Goal: Book appointment/travel/reservation

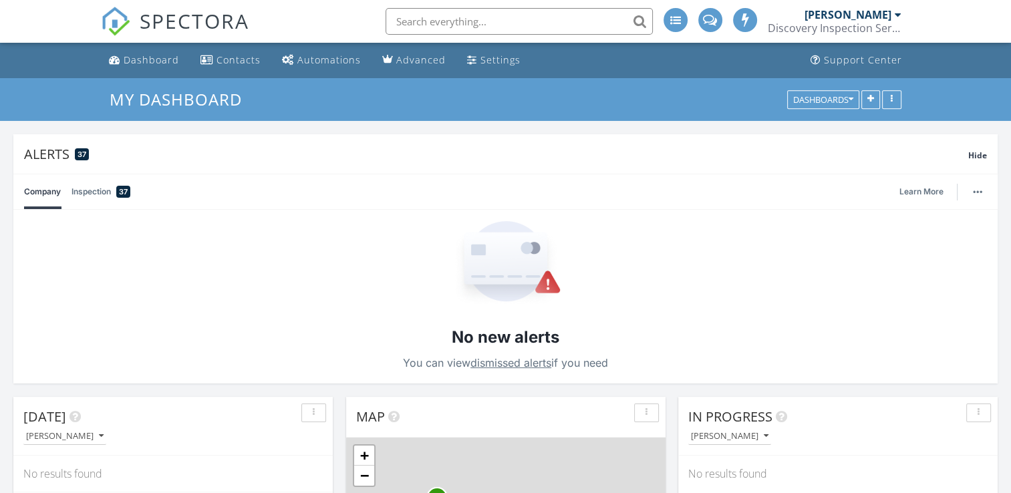
scroll to position [1236, 1031]
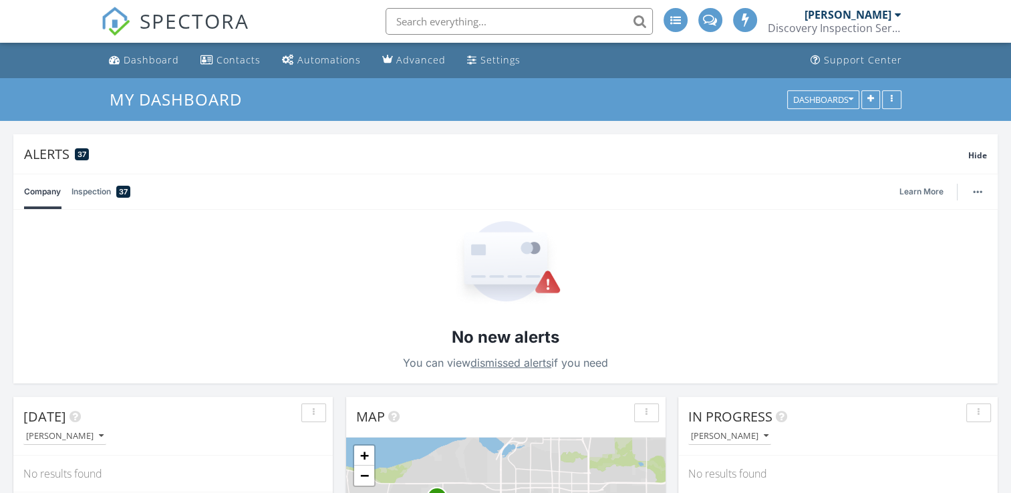
click at [526, 25] on input "text" at bounding box center [518, 21] width 267 height 27
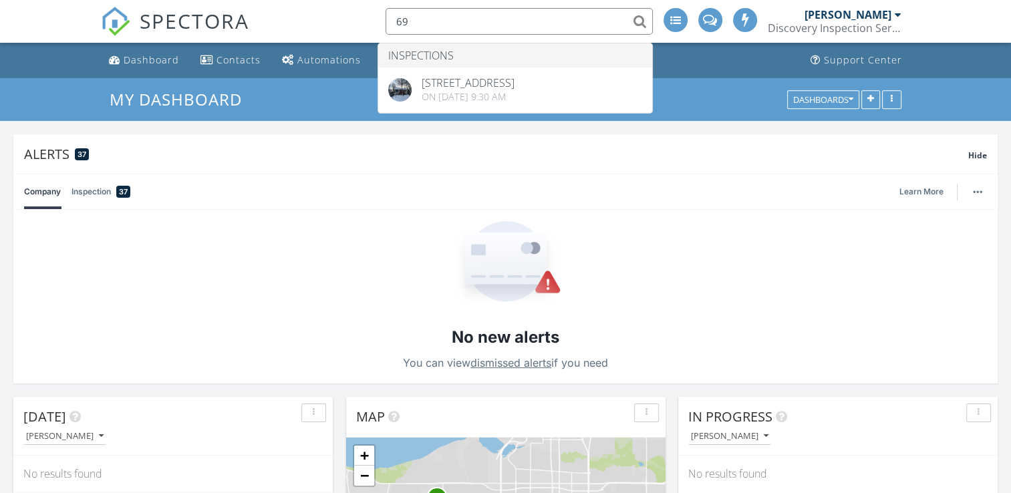
type input "6"
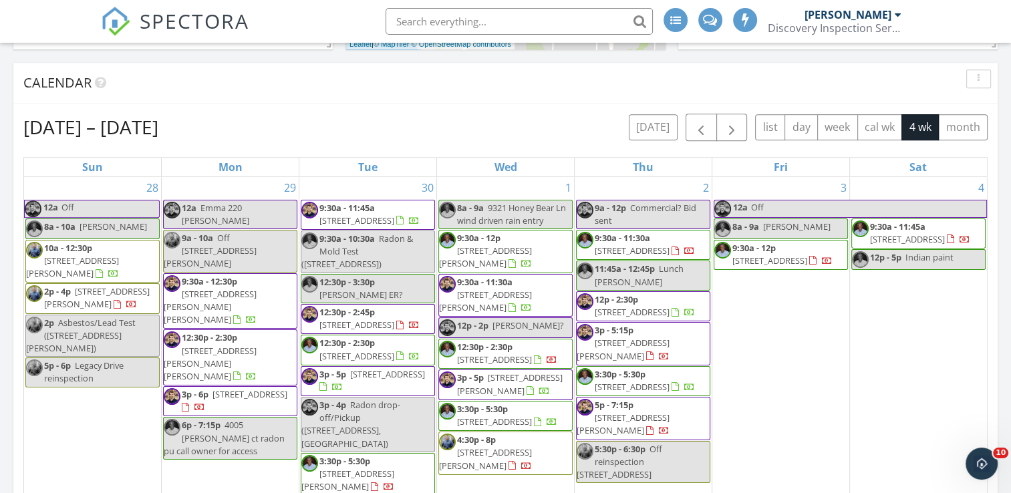
scroll to position [0, 0]
click at [705, 131] on span "button" at bounding box center [701, 128] width 16 height 16
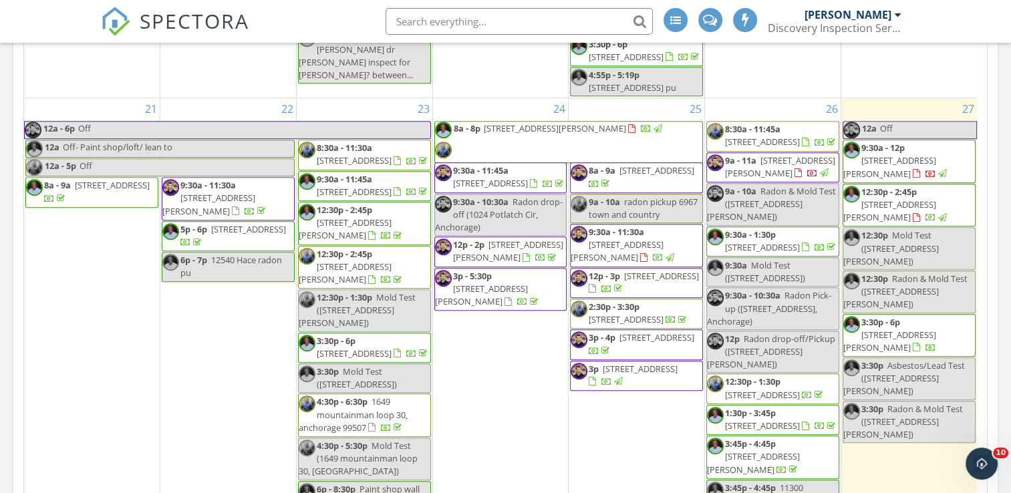
scroll to position [935, 0]
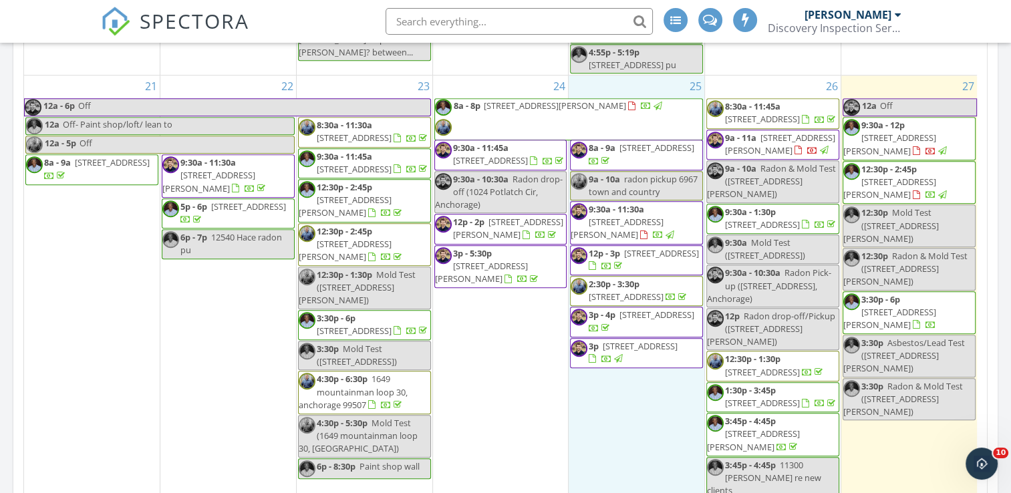
click at [633, 387] on div "25 8a - 9a [STREET_ADDRESS] 9a - 10a radon pickup 6967 town and country 9:30a -…" at bounding box center [636, 287] width 136 height 425
click at [631, 347] on link "Event" at bounding box center [634, 353] width 69 height 21
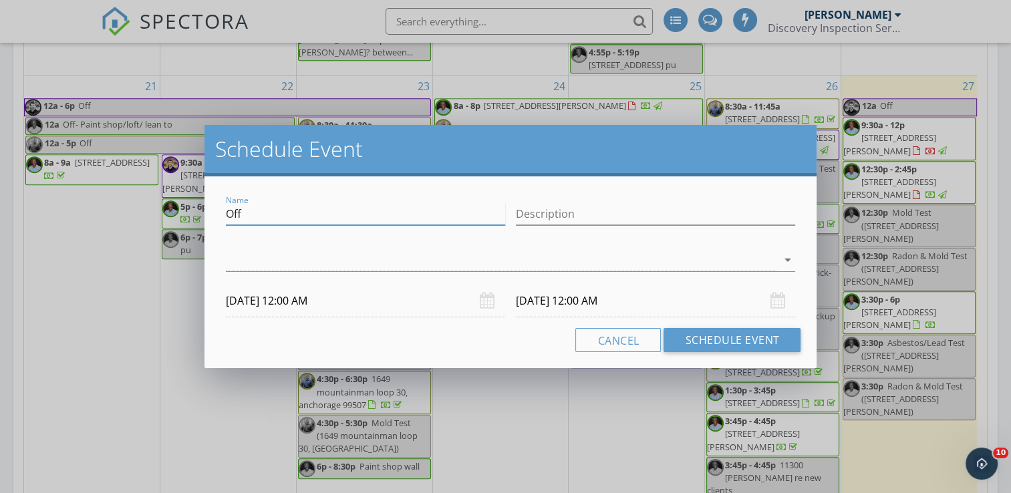
click at [339, 210] on input "Off" at bounding box center [365, 214] width 279 height 22
type input "6941 Serinity Roof Inspection"
click at [594, 219] on input "Description" at bounding box center [655, 214] width 279 height 22
click at [621, 216] on input "Roof Inspection" at bounding box center [655, 214] width 279 height 22
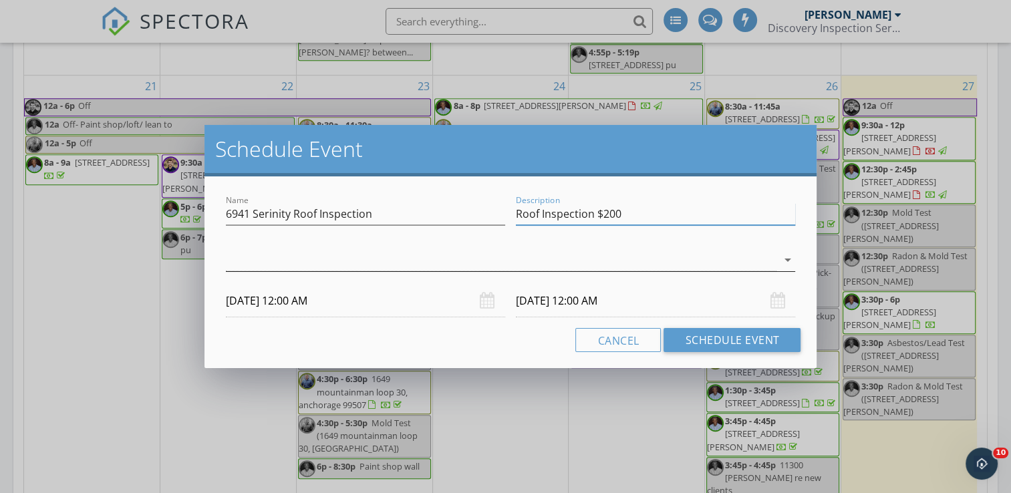
type input "Roof Inspection $200"
click at [401, 263] on div at bounding box center [501, 260] width 551 height 22
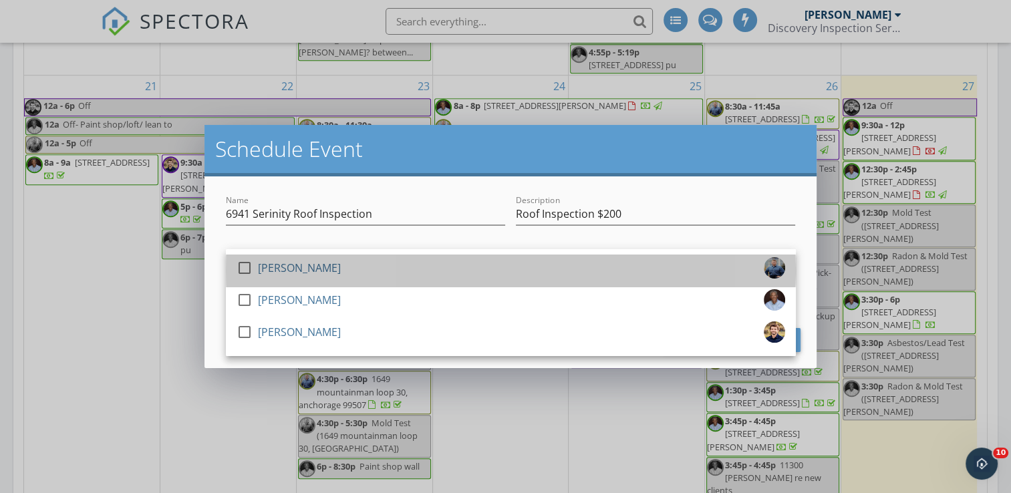
click at [401, 263] on div "check_box_outline_blank [PERSON_NAME]" at bounding box center [510, 270] width 548 height 27
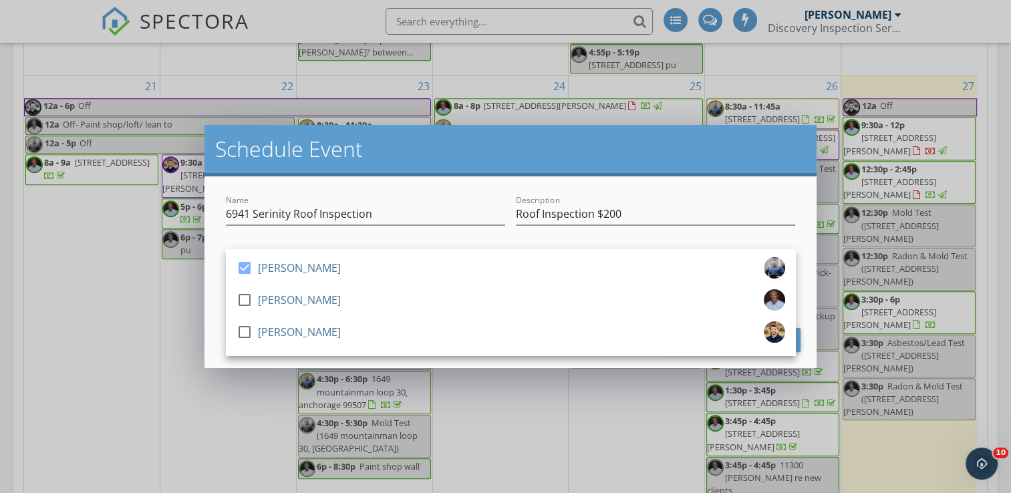
click at [411, 192] on div "Name 6941 Serinity Roof Inspection" at bounding box center [365, 215] width 290 height 46
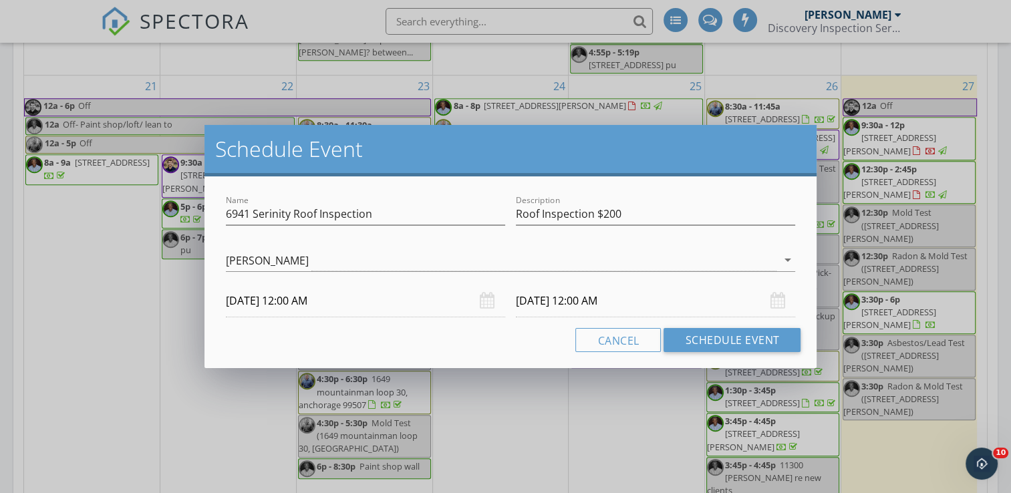
click at [321, 303] on input "[DATE] 12:00 AM" at bounding box center [365, 301] width 279 height 33
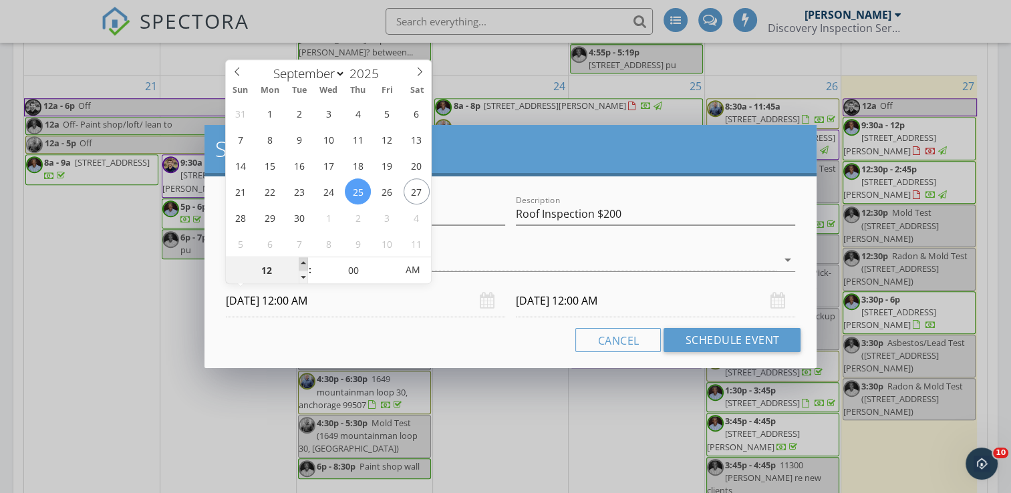
type input "01"
type input "[DATE] 1:00 AM"
click at [299, 257] on span at bounding box center [303, 263] width 9 height 13
type input "02"
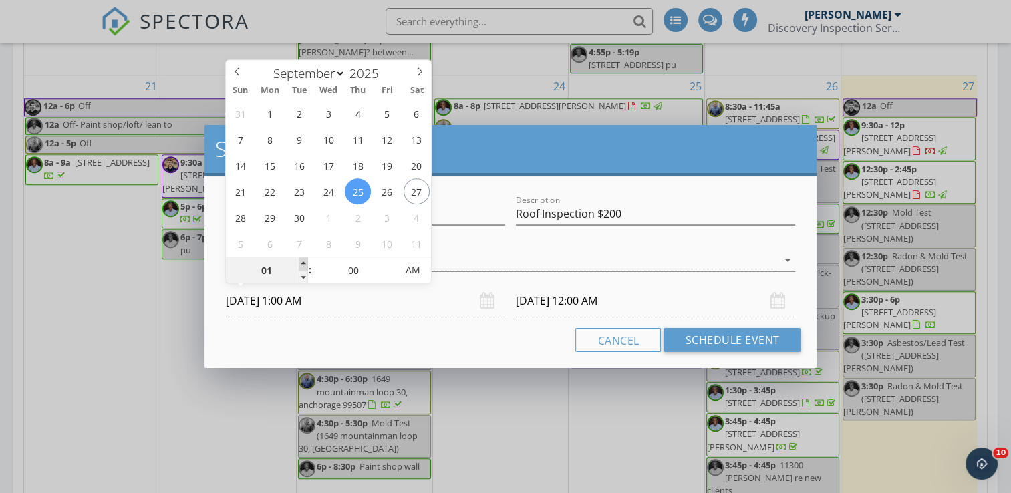
type input "[DATE] 2:00 AM"
type input "03"
type input "[DATE] 3:00 AM"
click at [299, 257] on span at bounding box center [303, 263] width 9 height 13
type input "04"
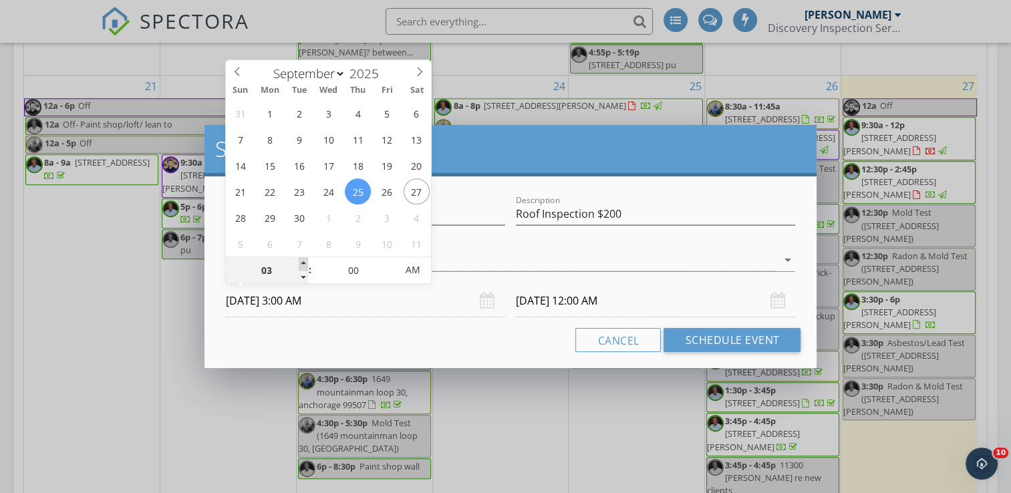
type input "[DATE] 4:00 AM"
click at [299, 257] on span at bounding box center [303, 263] width 9 height 13
type input "05"
type input "[DATE] 5:00 AM"
click at [299, 257] on span at bounding box center [303, 263] width 9 height 13
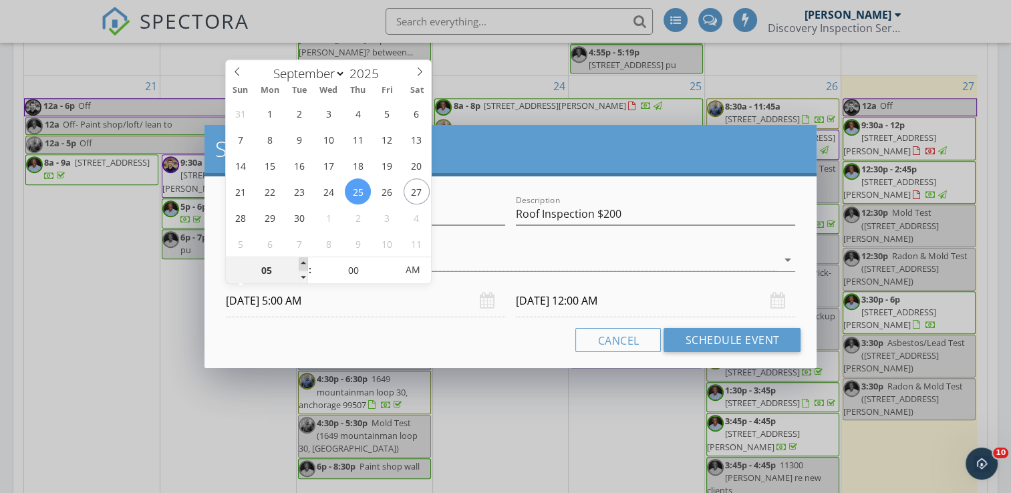
type input "05"
type input "[DATE] 5:00 AM"
type input "[DATE] 5:00 PM"
click at [414, 267] on span "AM" at bounding box center [412, 269] width 37 height 27
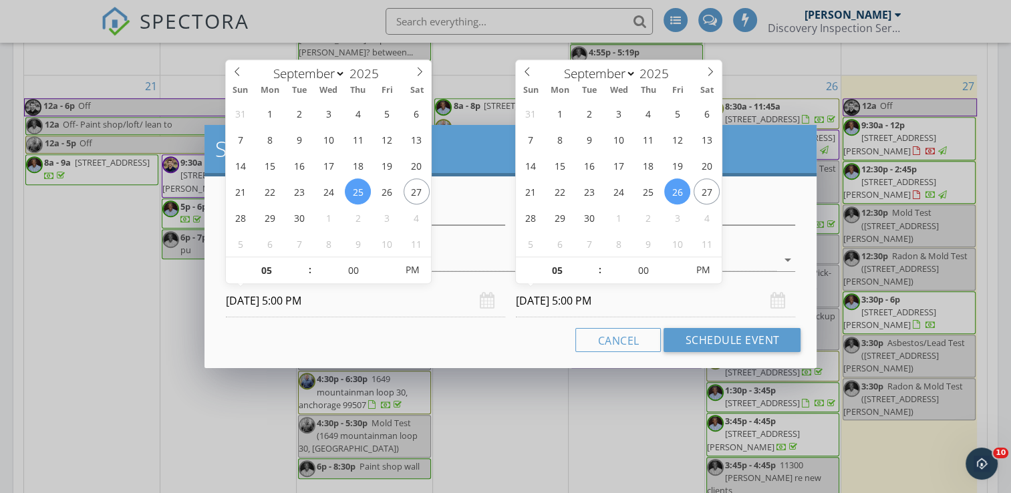
click at [548, 303] on input "[DATE] 5:00 PM" at bounding box center [655, 301] width 279 height 33
type input "[DATE] 5:00 PM"
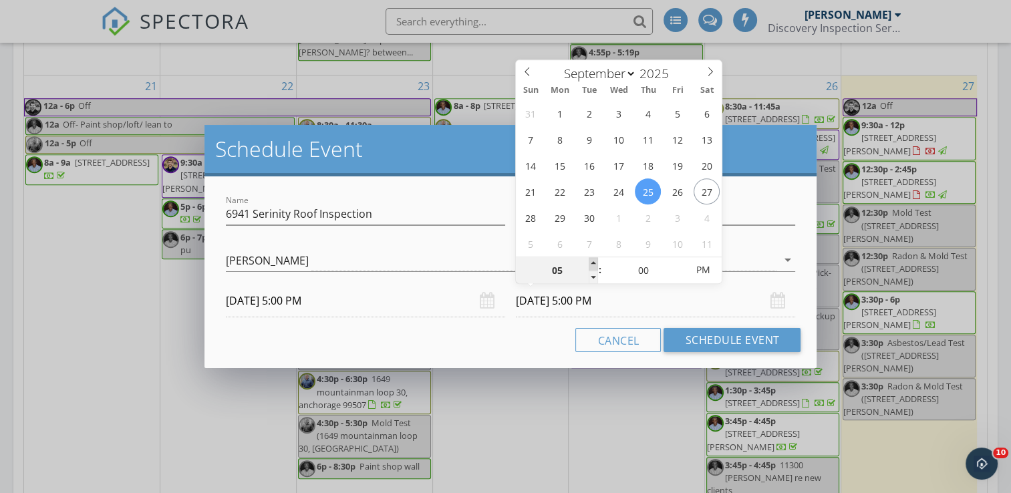
type input "06"
type input "[DATE] 6:00 PM"
click at [588, 258] on span at bounding box center [592, 263] width 9 height 13
click at [516, 358] on div "Name 6941 Serinity Roof Inspection Description Roof Inspection $200 check_box […" at bounding box center [510, 272] width 613 height 192
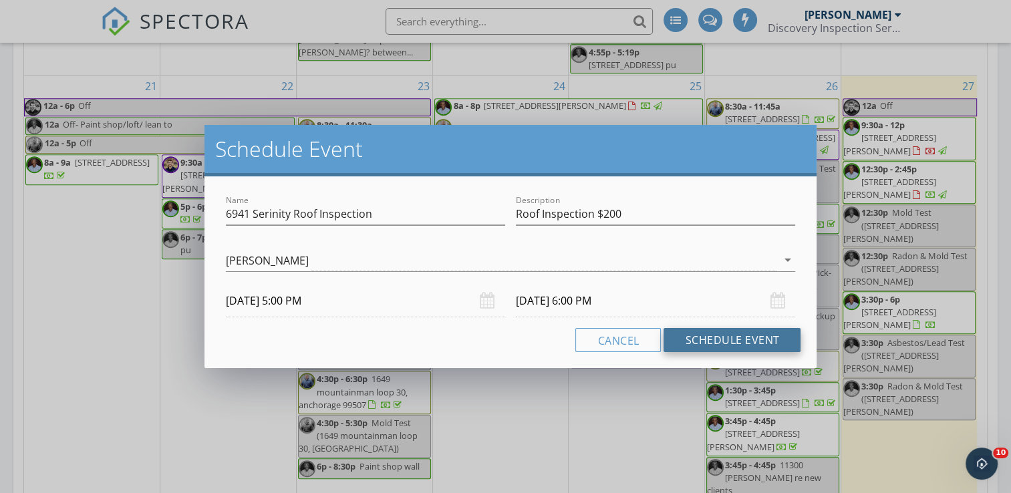
click at [747, 343] on button "Schedule Event" at bounding box center [731, 340] width 137 height 24
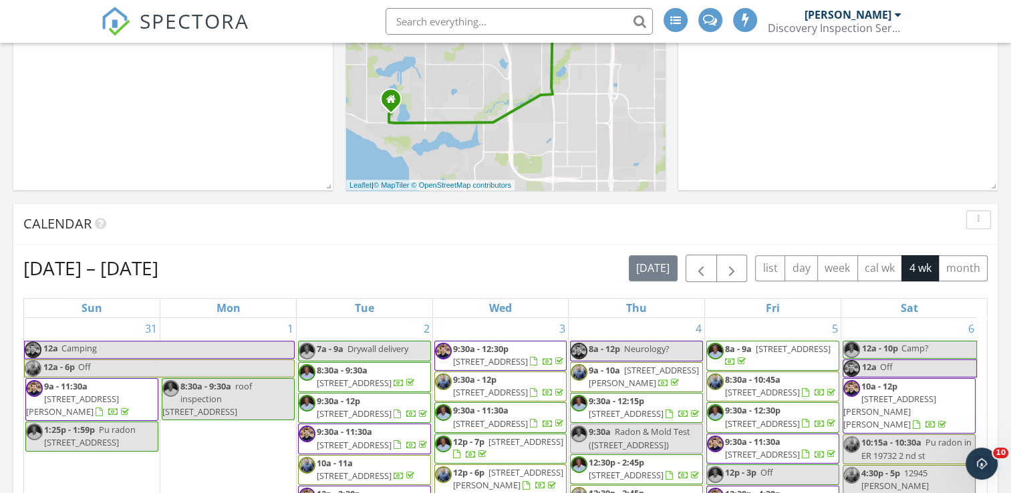
scroll to position [592, 0]
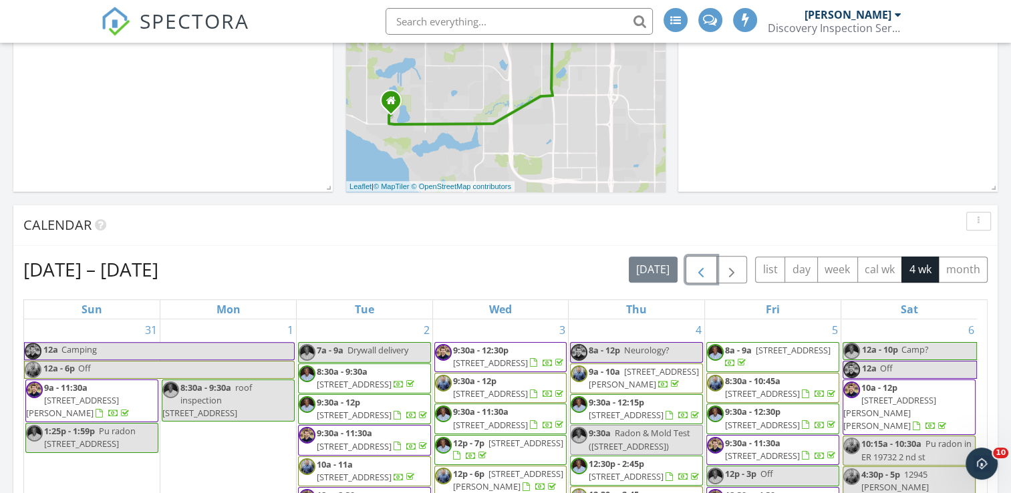
click at [701, 266] on span "button" at bounding box center [701, 270] width 16 height 16
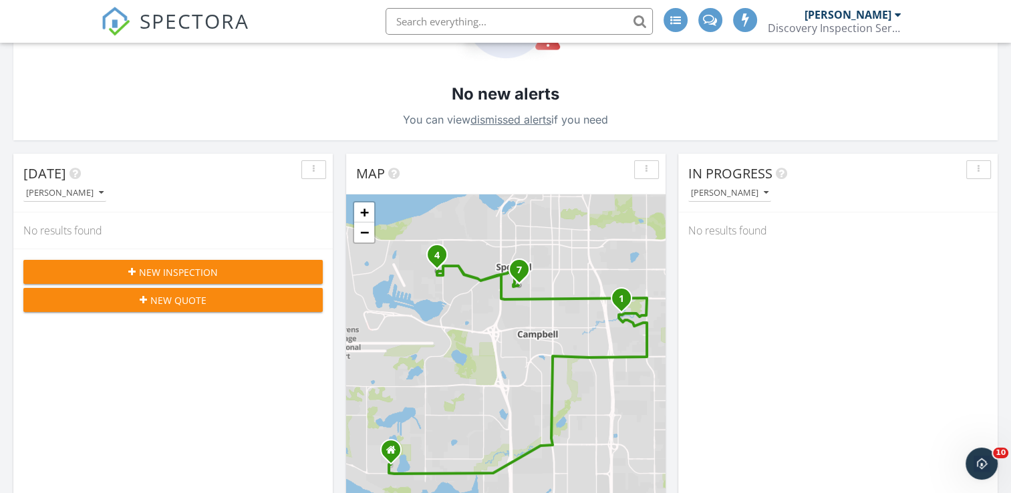
scroll to position [468, 0]
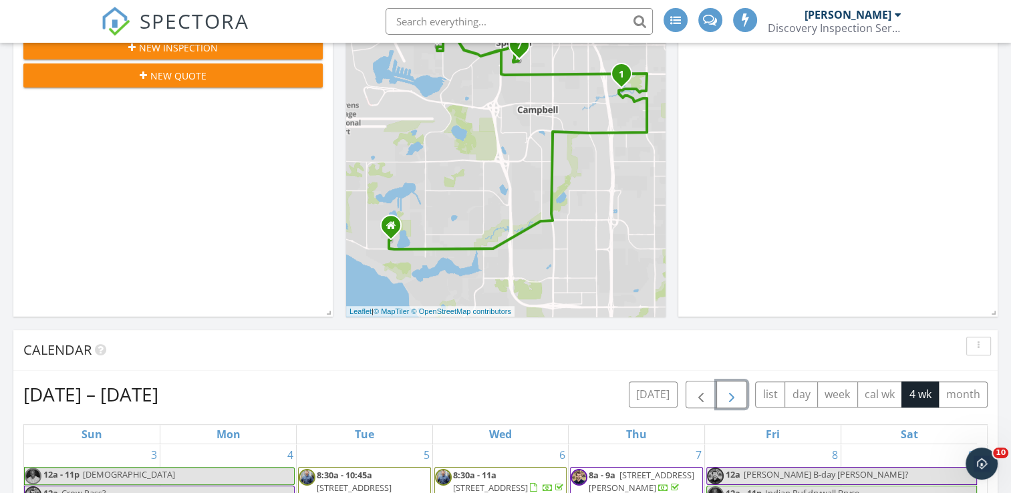
click at [736, 389] on span "button" at bounding box center [731, 395] width 16 height 16
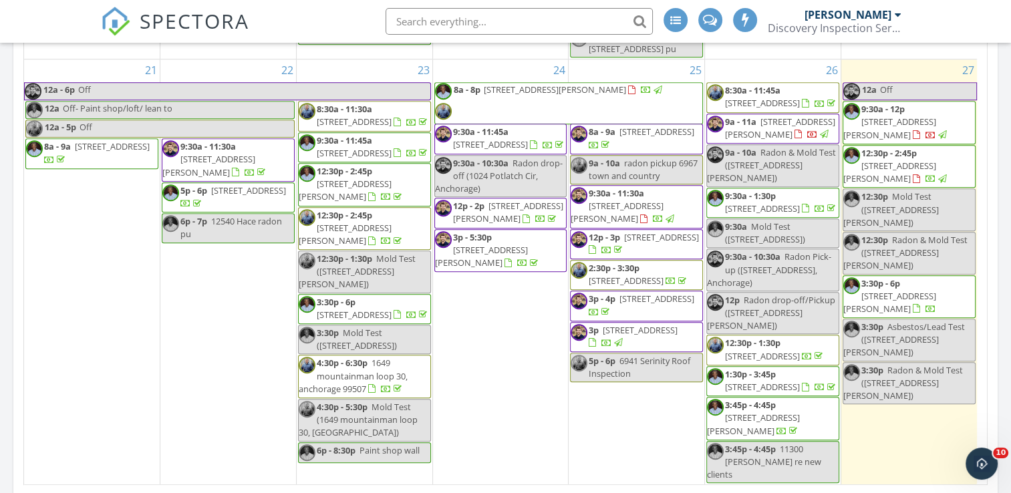
scroll to position [1002, 0]
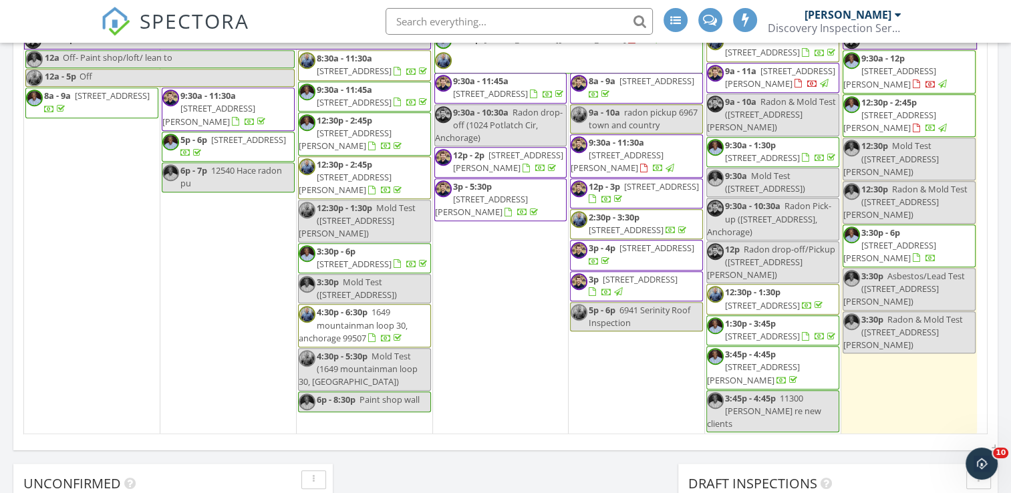
click at [639, 314] on div "5p - 6p 6941 Serinity Roof Inspection" at bounding box center [636, 316] width 132 height 25
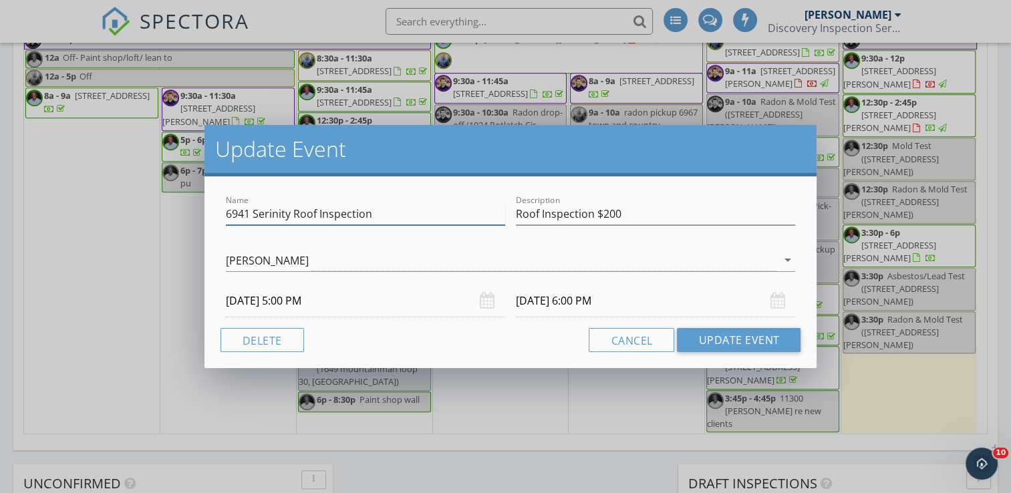
click at [403, 218] on input "6941 Serinity Roof Inspection" at bounding box center [365, 214] width 279 height 22
type input "6941 Serinity Roof Inspection (Paid)"
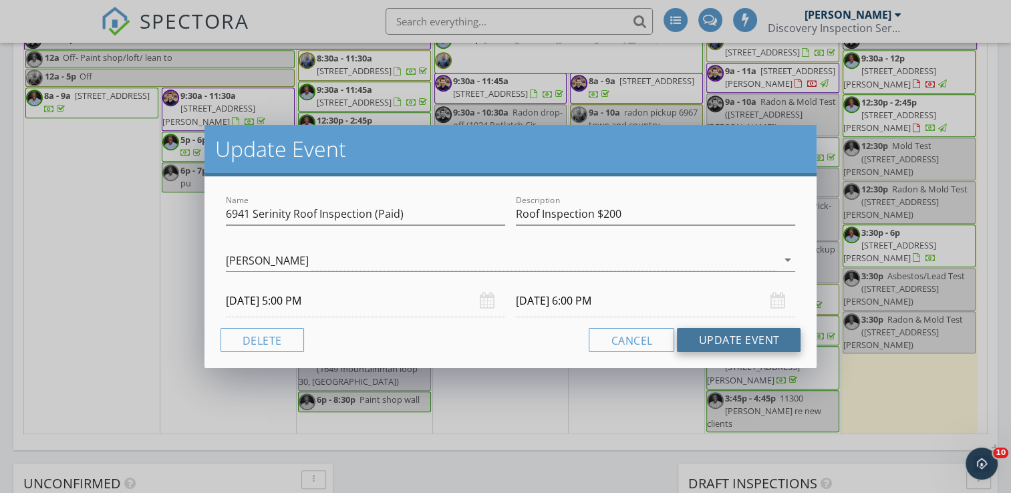
click at [734, 343] on button "Update Event" at bounding box center [739, 340] width 124 height 24
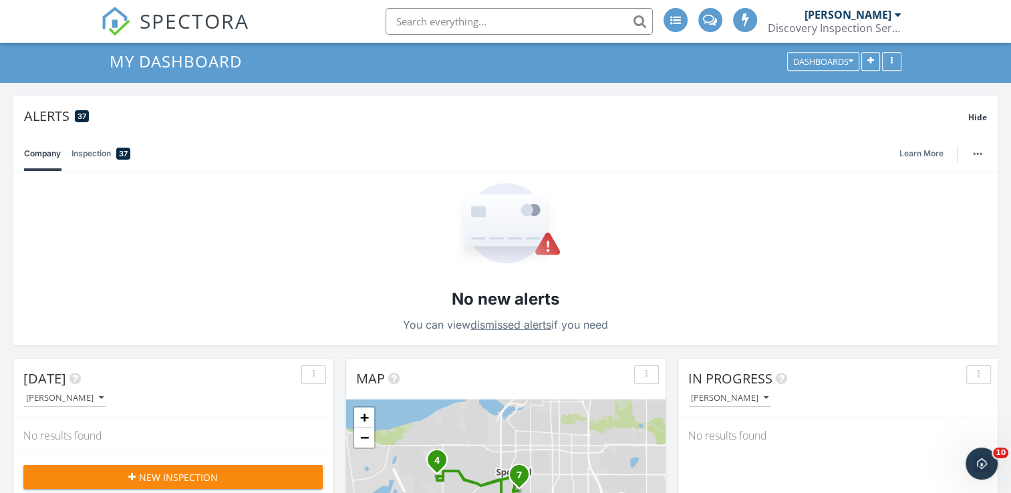
scroll to position [0, 0]
